Goal: Information Seeking & Learning: Learn about a topic

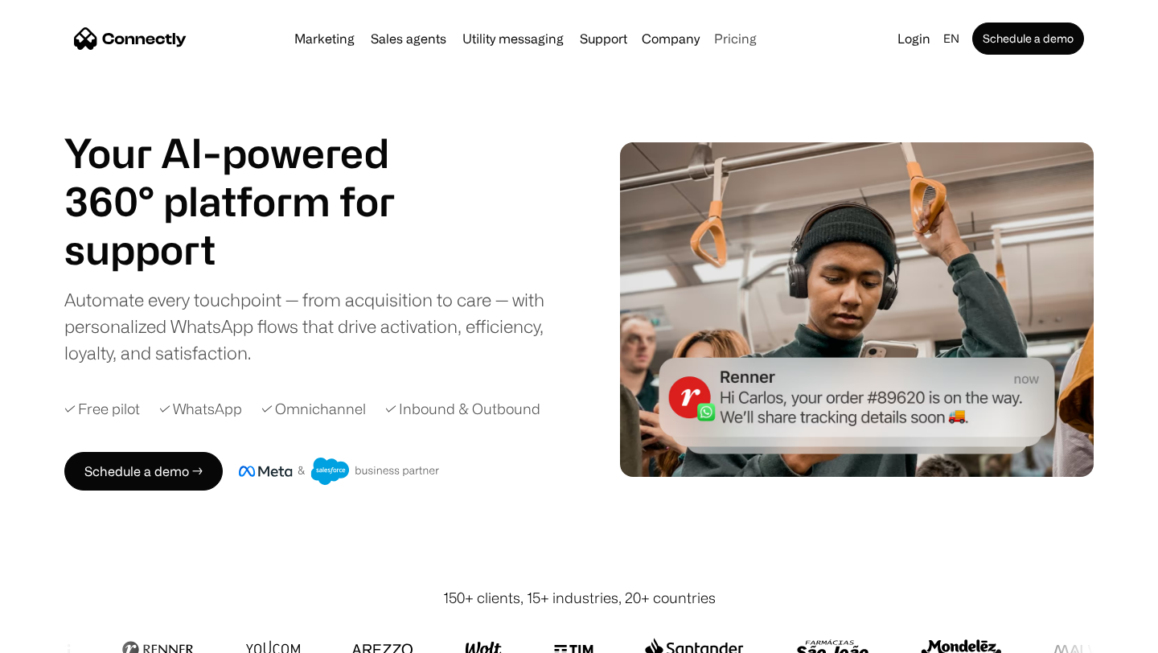
click at [734, 32] on link "Pricing" at bounding box center [735, 38] width 55 height 13
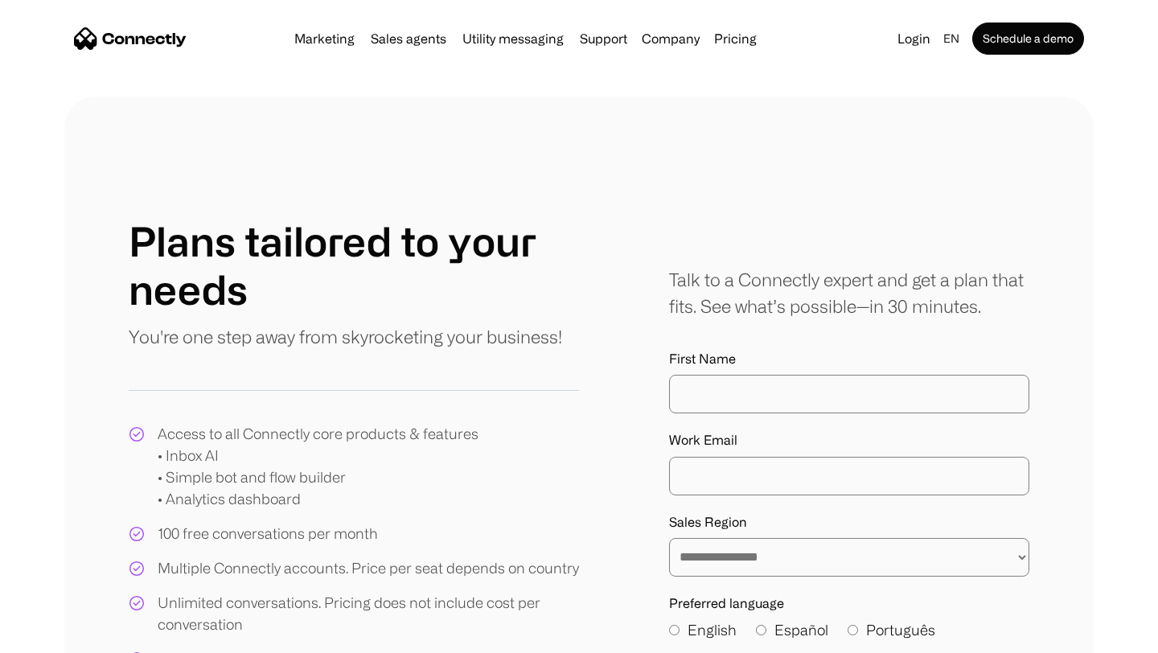
click at [149, 43] on img "home" at bounding box center [130, 38] width 113 height 23
